Goal: Task Accomplishment & Management: Use online tool/utility

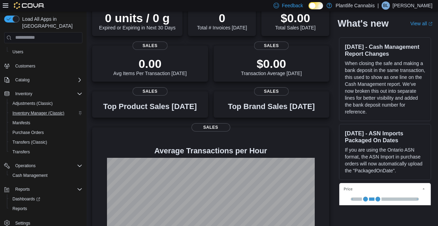
scroll to position [115, 0]
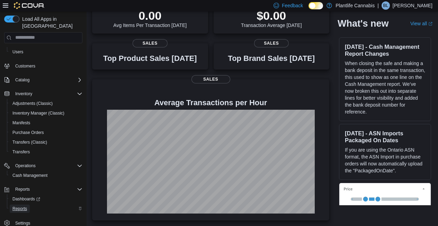
click at [25, 206] on span "Reports" at bounding box center [19, 209] width 15 height 6
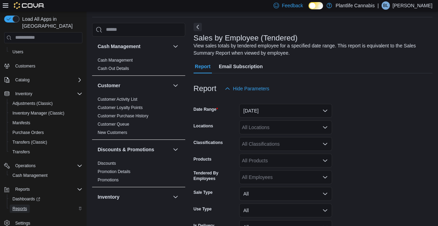
scroll to position [23, 0]
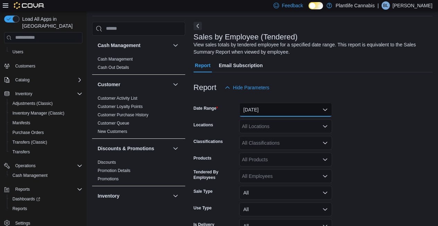
click at [270, 112] on button "[DATE]" at bounding box center [285, 110] width 93 height 14
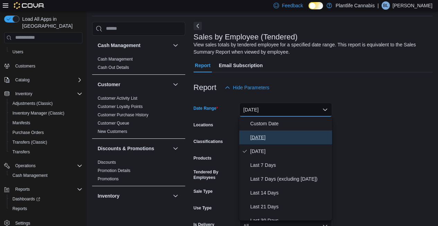
click at [253, 134] on span "[DATE]" at bounding box center [290, 137] width 79 height 8
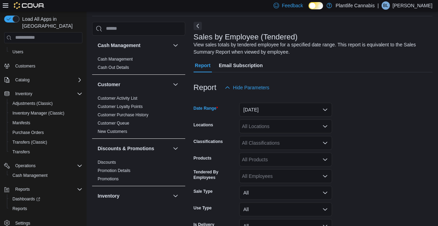
click at [261, 124] on div "All Locations" at bounding box center [285, 127] width 93 height 14
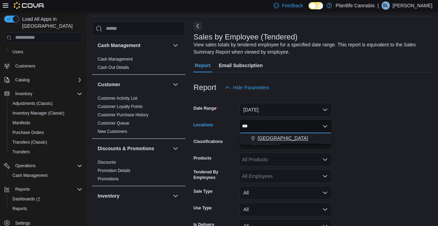
type input "***"
click at [278, 139] on span "[GEOGRAPHIC_DATA]" at bounding box center [283, 138] width 51 height 7
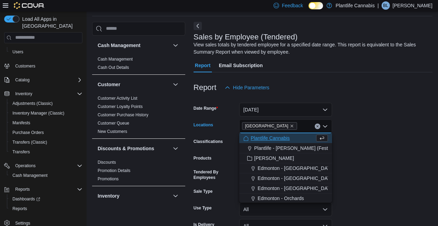
click at [359, 144] on form "Date Range [DATE] Locations [GEOGRAPHIC_DATA] - [GEOGRAPHIC_DATA] Combo box. Se…" at bounding box center [313, 174] width 239 height 158
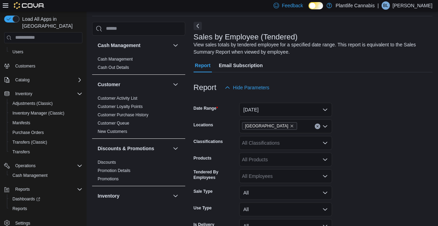
click at [254, 145] on div "All Classifications" at bounding box center [285, 143] width 93 height 14
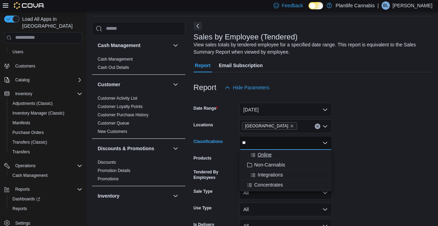
type input "**"
click at [260, 151] on span "Online" at bounding box center [265, 154] width 14 height 7
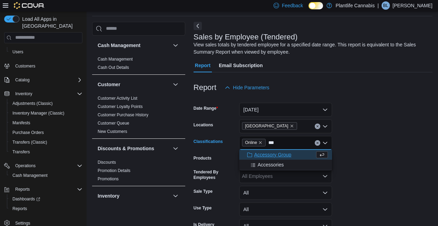
type input "***"
click at [263, 153] on span "Accessory Group" at bounding box center [272, 154] width 37 height 7
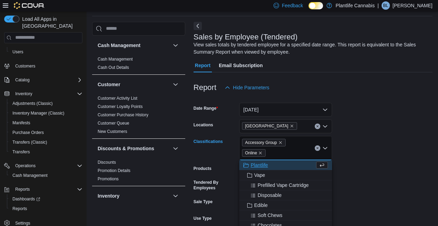
click at [360, 152] on form "Date Range [DATE] Locations [GEOGRAPHIC_DATA] - University District Classificat…" at bounding box center [313, 179] width 239 height 168
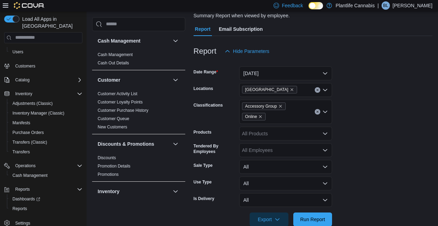
scroll to position [74, 0]
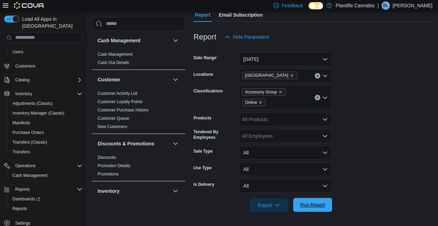
click at [318, 205] on span "Run Report" at bounding box center [312, 205] width 25 height 7
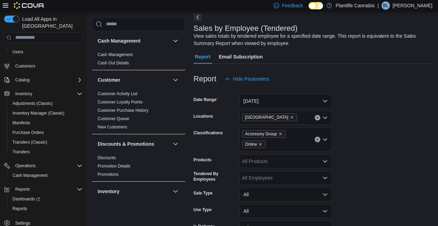
scroll to position [14, 0]
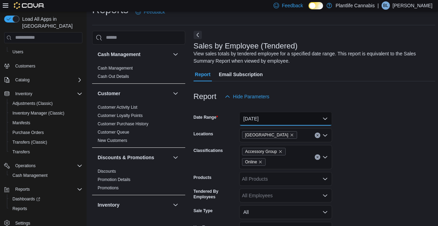
click at [278, 122] on button "[DATE]" at bounding box center [285, 119] width 93 height 14
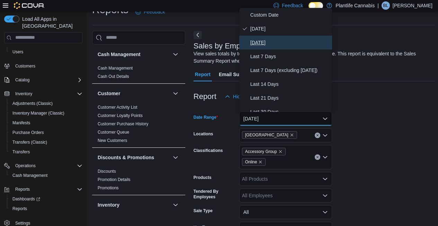
click at [260, 38] on span "[DATE]" at bounding box center [290, 42] width 79 height 8
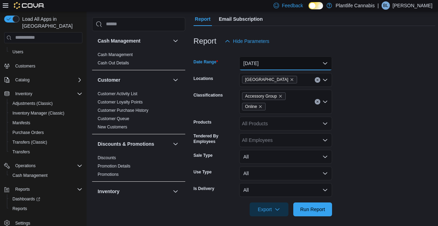
scroll to position [154, 0]
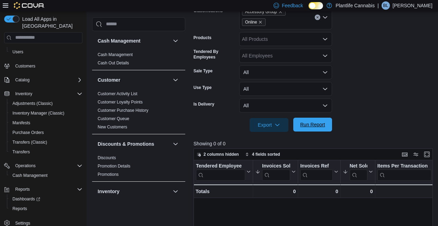
click at [322, 121] on span "Run Report" at bounding box center [313, 125] width 30 height 14
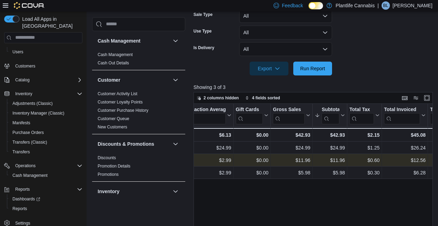
scroll to position [0, 329]
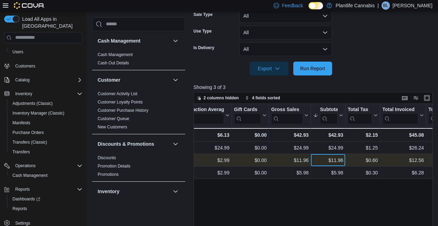
click at [338, 160] on div "$11.96" at bounding box center [328, 160] width 30 height 8
click at [330, 163] on div "$11.96" at bounding box center [328, 160] width 30 height 8
click at [331, 160] on div "$11.96" at bounding box center [328, 160] width 30 height 8
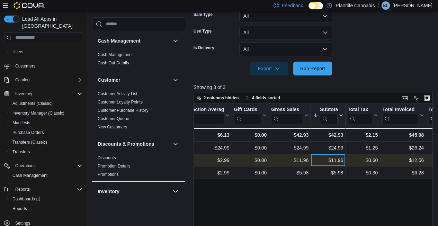
click at [331, 160] on div "$11.96" at bounding box center [328, 160] width 30 height 8
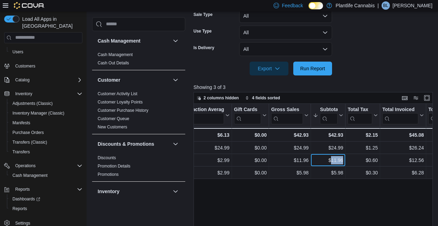
copy div "11.96"
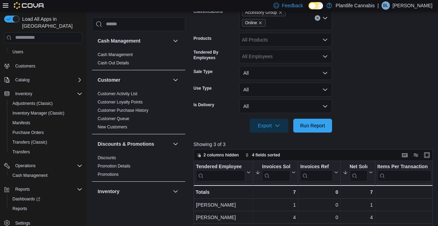
scroll to position [107, 0]
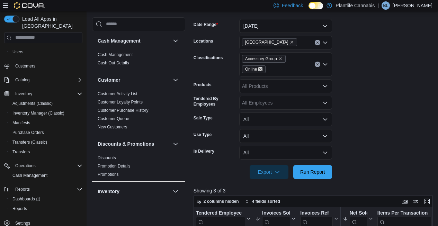
click at [260, 69] on icon "Remove Online from selection in this group" at bounding box center [260, 69] width 4 height 4
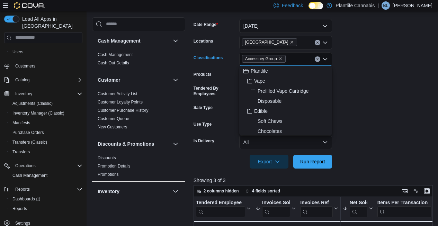
click at [286, 59] on span "Accessory Group" at bounding box center [264, 59] width 44 height 8
click at [283, 60] on icon "Remove Accessory Group from selection in this group" at bounding box center [281, 59] width 4 height 4
click at [306, 166] on span "Run Report" at bounding box center [313, 162] width 30 height 14
